Goal: Transaction & Acquisition: Purchase product/service

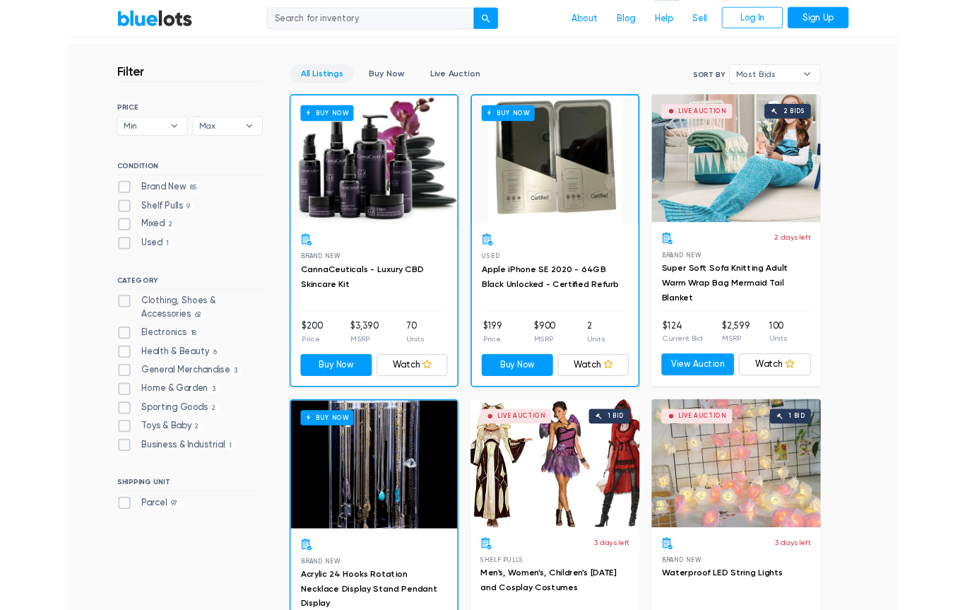
scroll to position [364, 0]
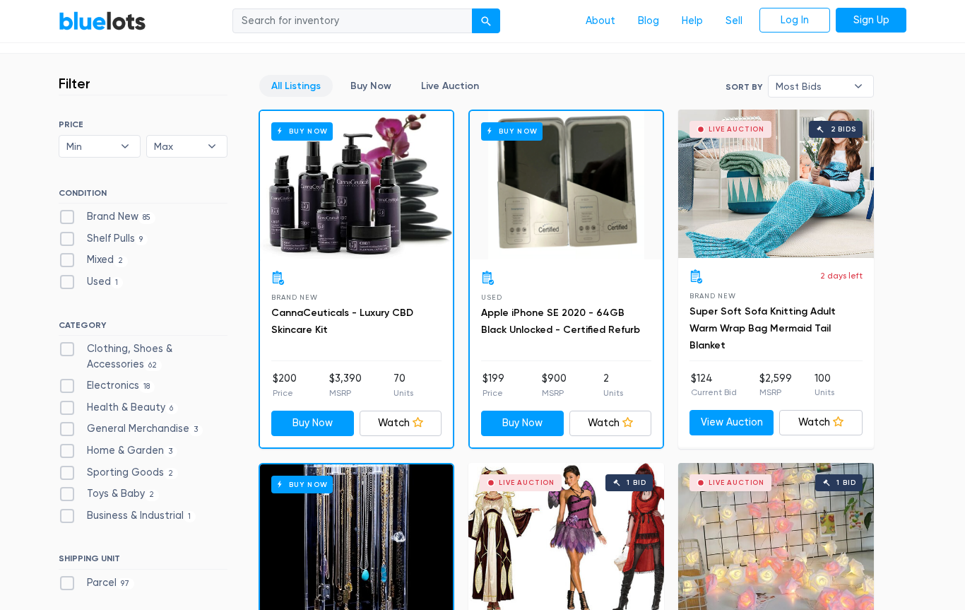
click at [65, 378] on label "Electronics 18" at bounding box center [107, 386] width 96 height 16
click at [65, 378] on input "Electronics 18" at bounding box center [63, 382] width 9 height 9
checkbox input "true"
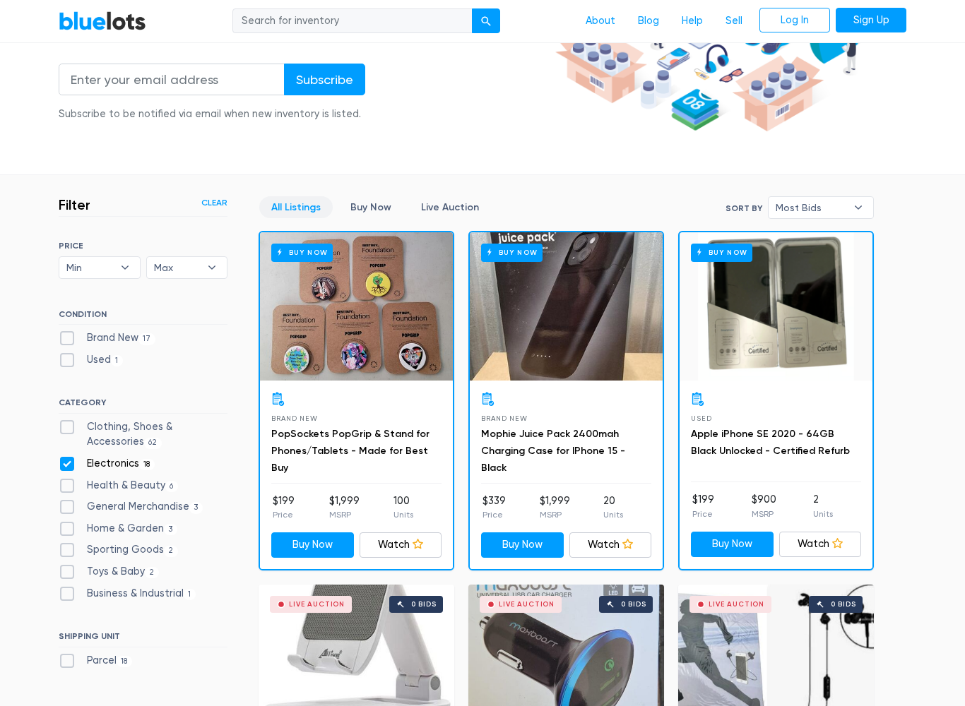
scroll to position [242, 0]
click at [60, 462] on label "Electronics 18" at bounding box center [107, 464] width 96 height 16
click at [60, 462] on input "Electronics 18" at bounding box center [63, 460] width 9 height 9
checkbox input "false"
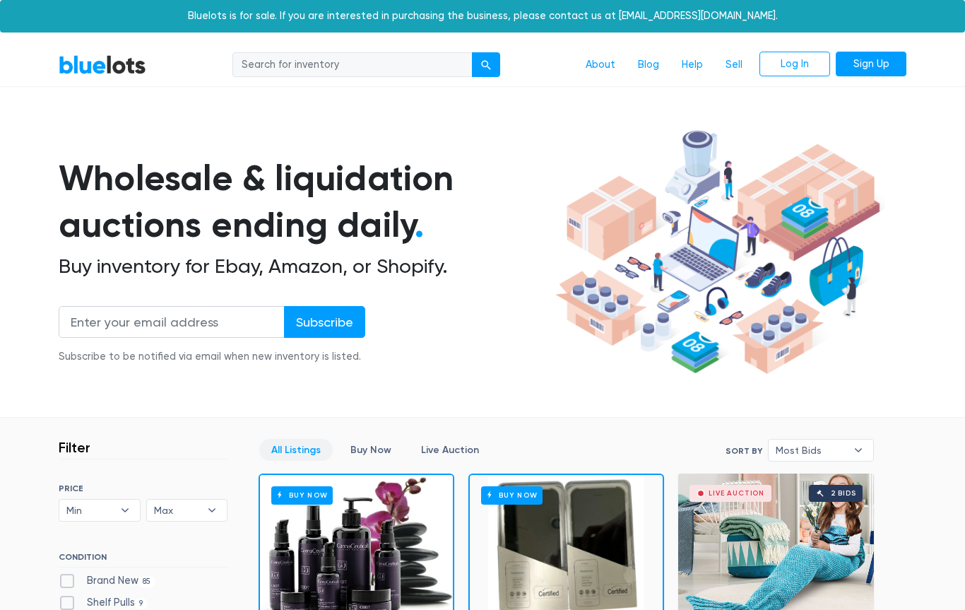
scroll to position [379, 0]
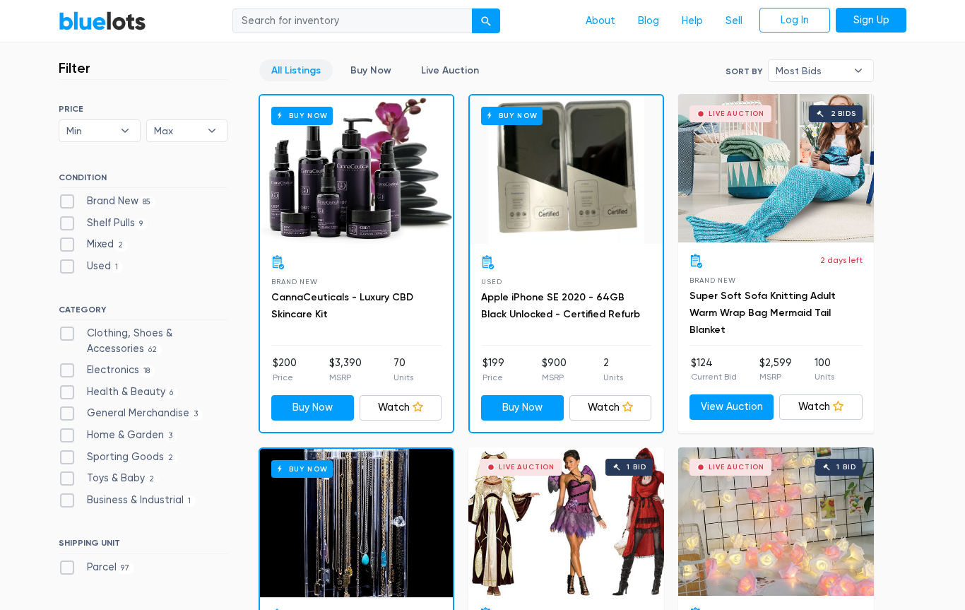
click at [76, 455] on label "Sporting Goods 2" at bounding box center [118, 457] width 119 height 16
click at [68, 455] on Goods"] "Sporting Goods 2" at bounding box center [63, 453] width 9 height 9
checkbox Goods"] "true"
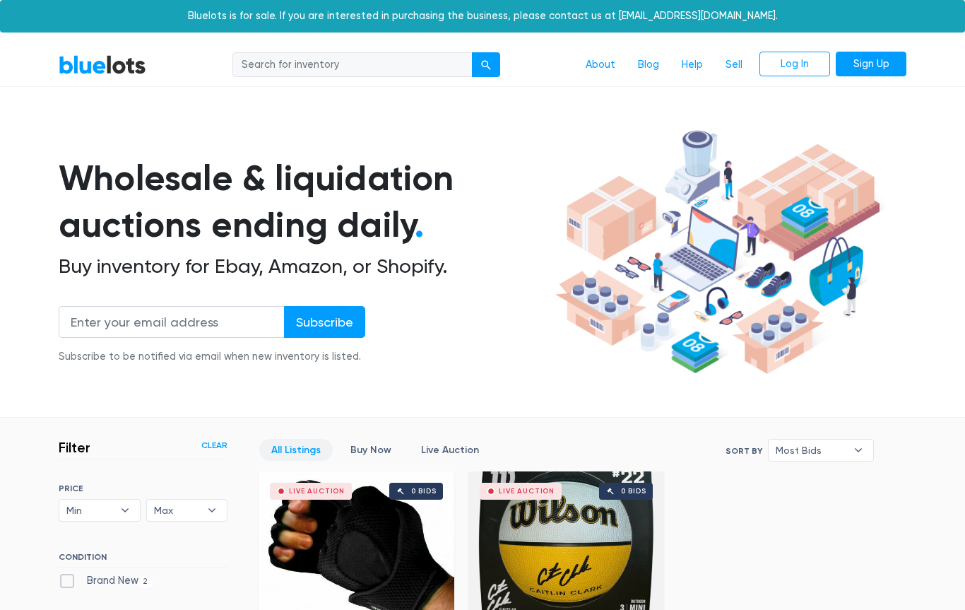
scroll to position [379, 0]
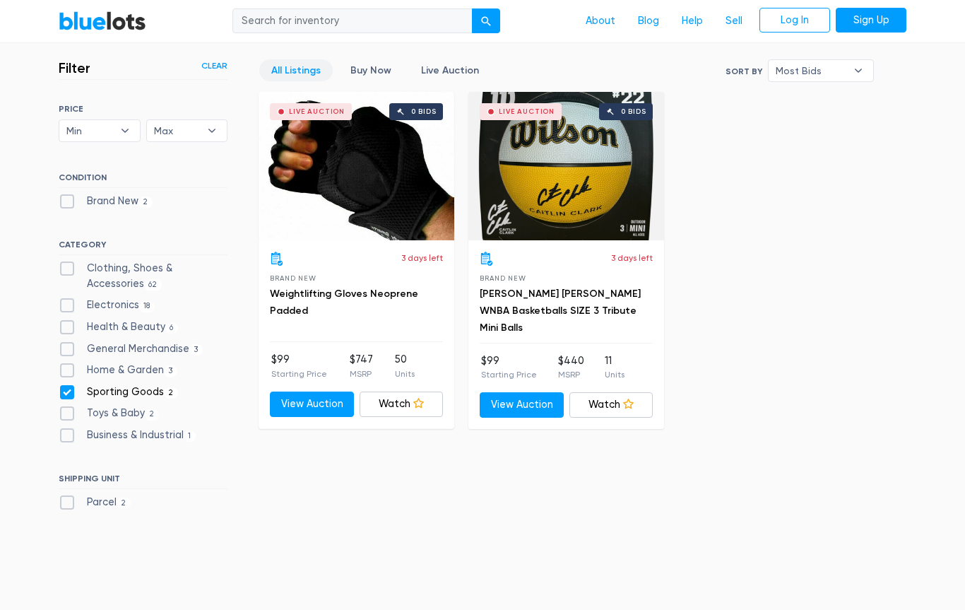
click at [74, 391] on label "Sporting Goods 2" at bounding box center [118, 392] width 119 height 16
click at [68, 391] on Goods"] "Sporting Goods 2" at bounding box center [63, 388] width 9 height 9
checkbox Goods"] "false"
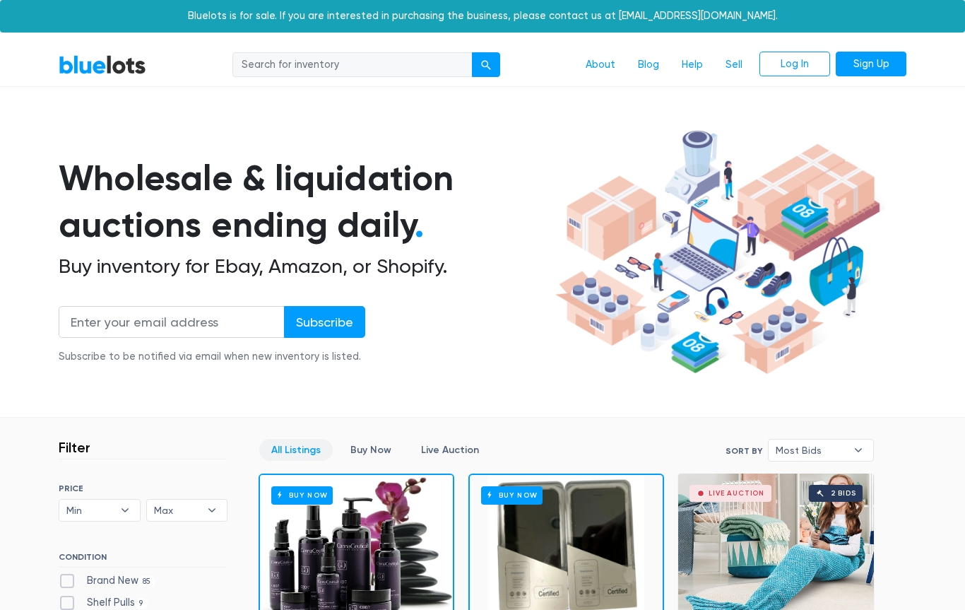
scroll to position [379, 0]
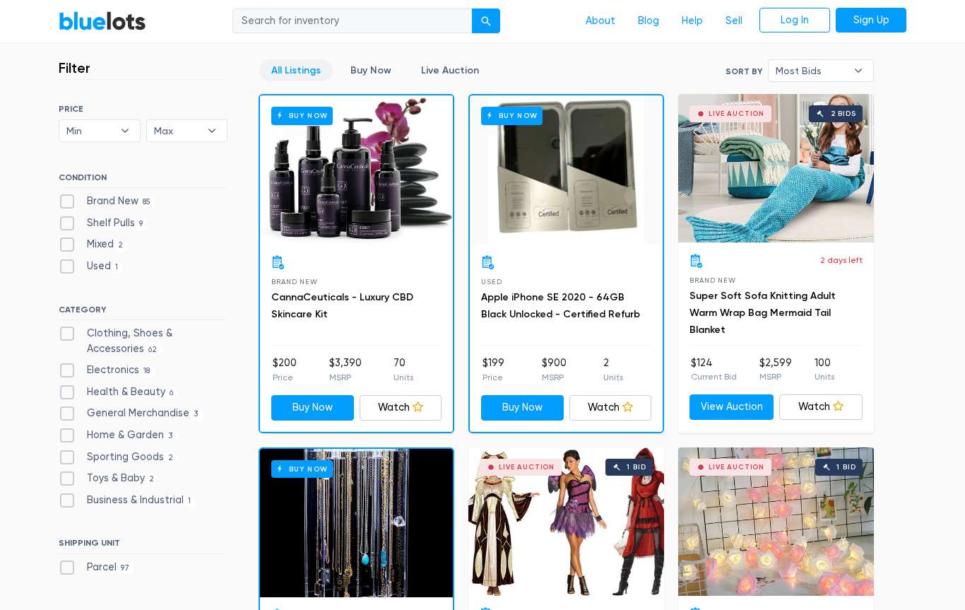
click at [69, 196] on label "Brand New 85" at bounding box center [107, 202] width 97 height 16
click at [68, 196] on New"] "Brand New 85" at bounding box center [63, 198] width 9 height 9
checkbox New"] "true"
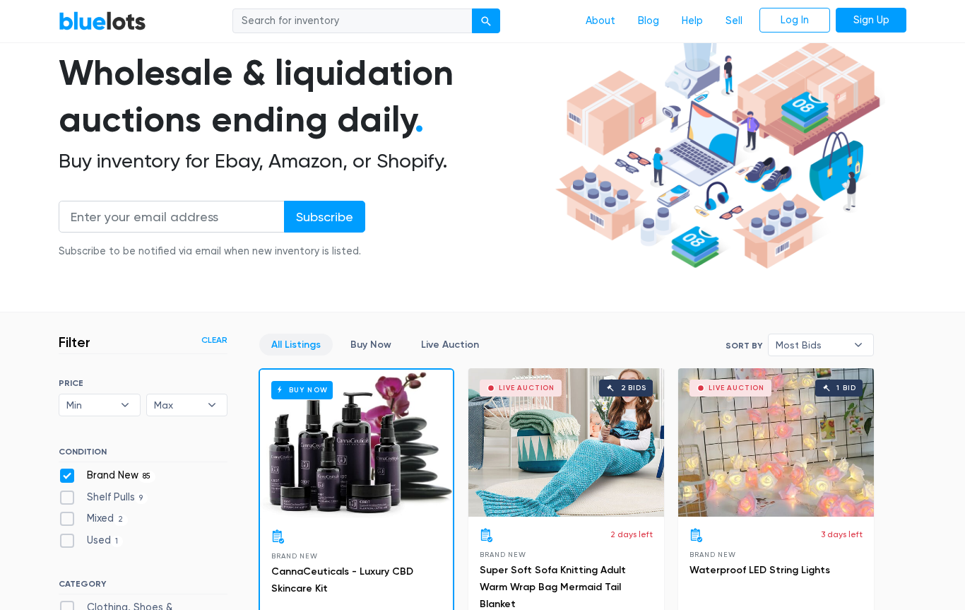
scroll to position [98, 0]
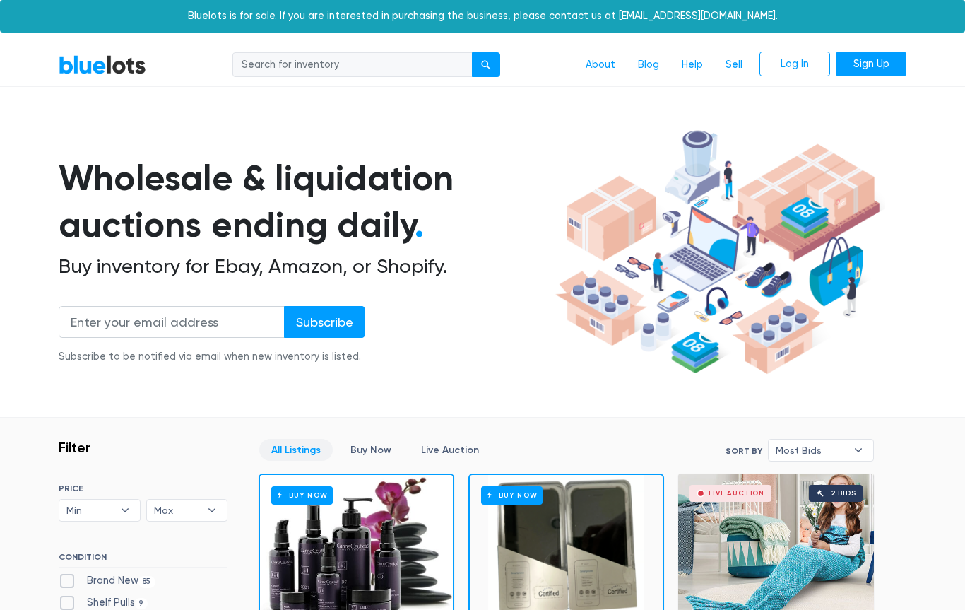
scroll to position [379, 0]
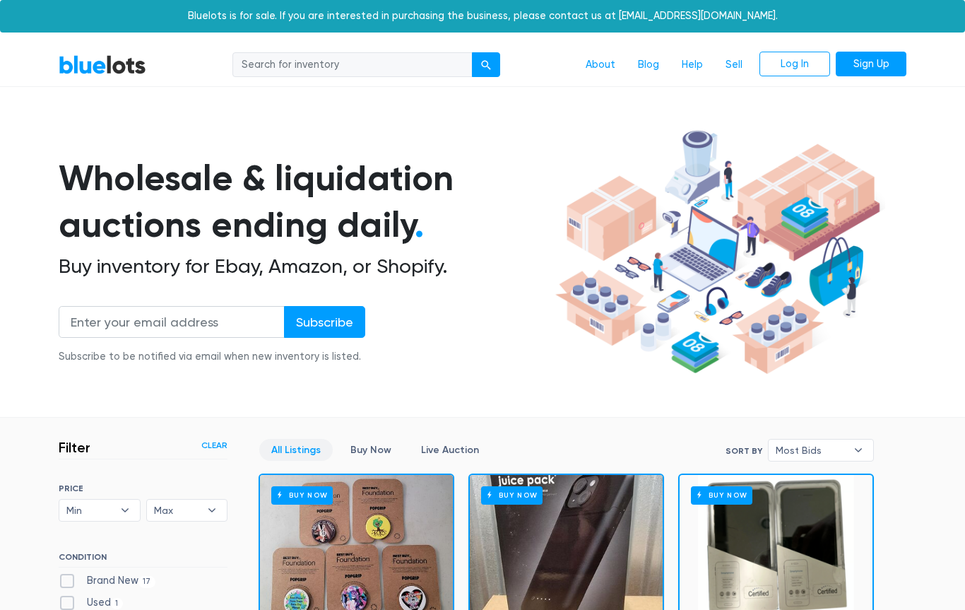
scroll to position [282, 0]
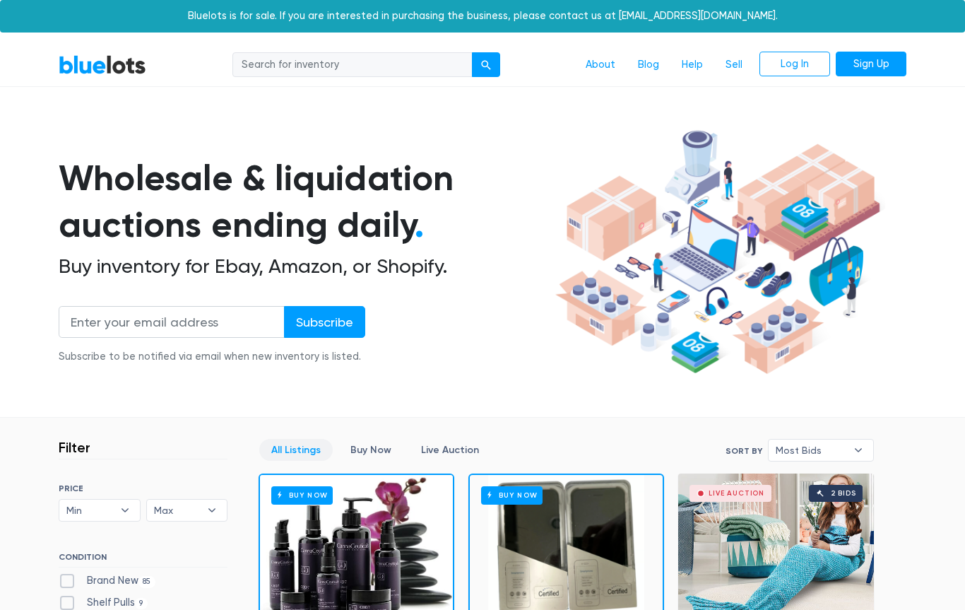
scroll to position [364, 0]
